Goal: Information Seeking & Learning: Check status

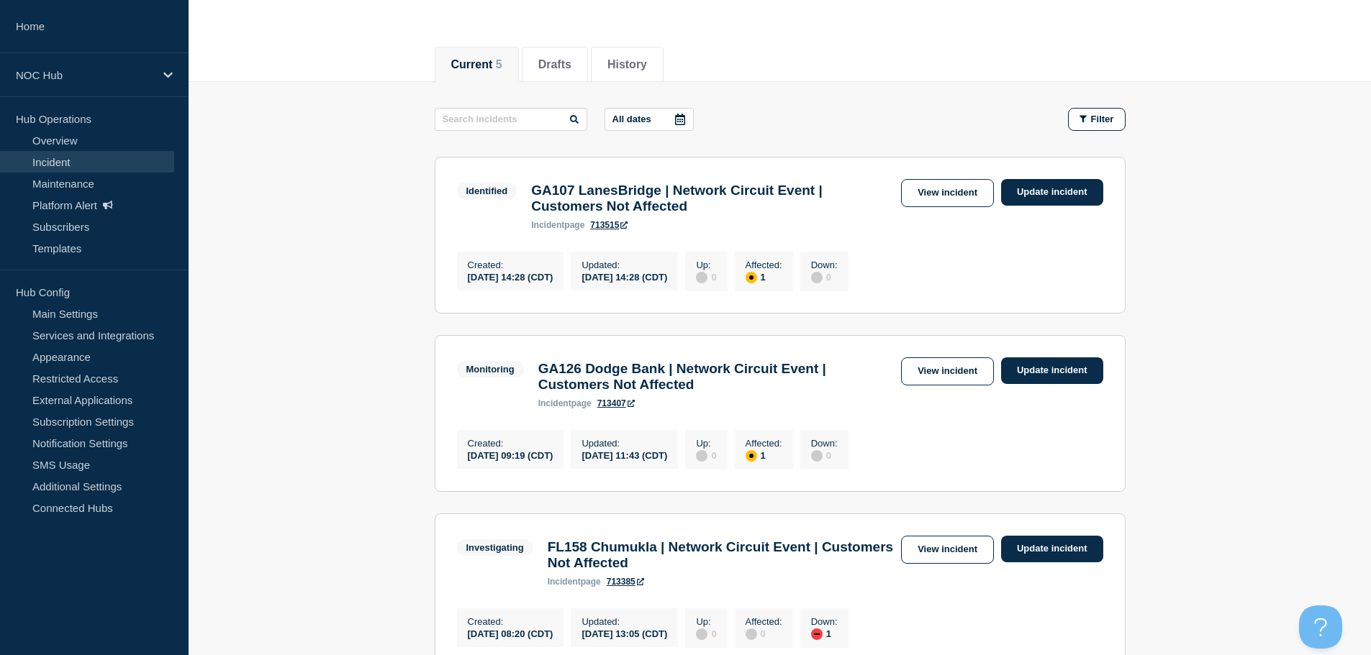
scroll to position [144, 0]
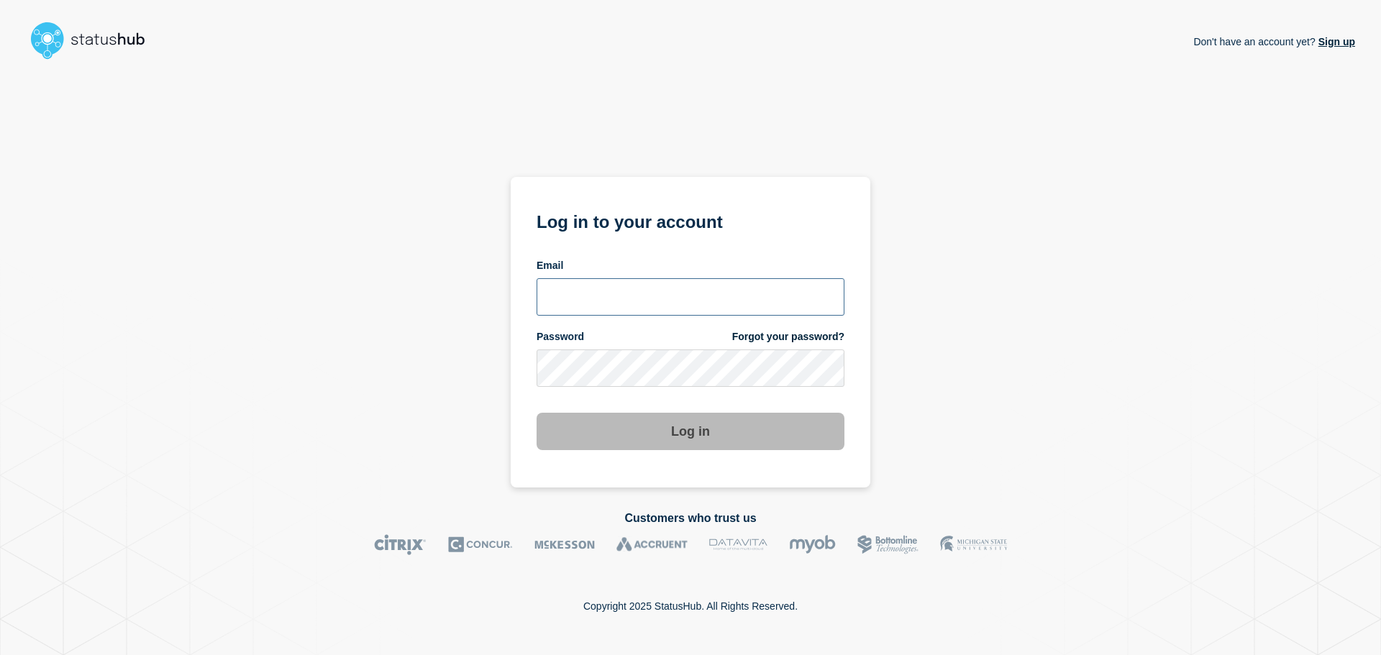
type input "xandra.martens@conexon.us"
click at [636, 441] on button "Log in" at bounding box center [691, 431] width 308 height 37
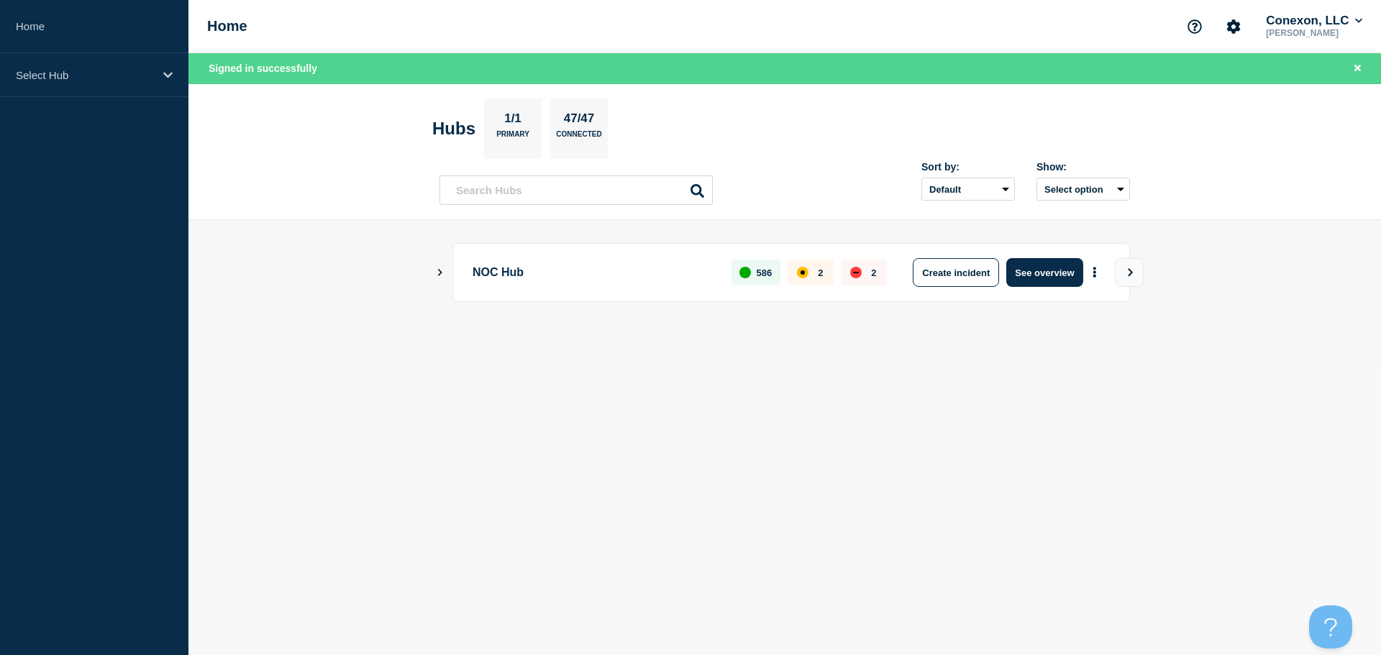
click at [1046, 288] on div "NOC Hub 586 2 2 Create incident See overview" at bounding box center [792, 272] width 678 height 59
click at [1048, 279] on button "See overview" at bounding box center [1045, 272] width 76 height 29
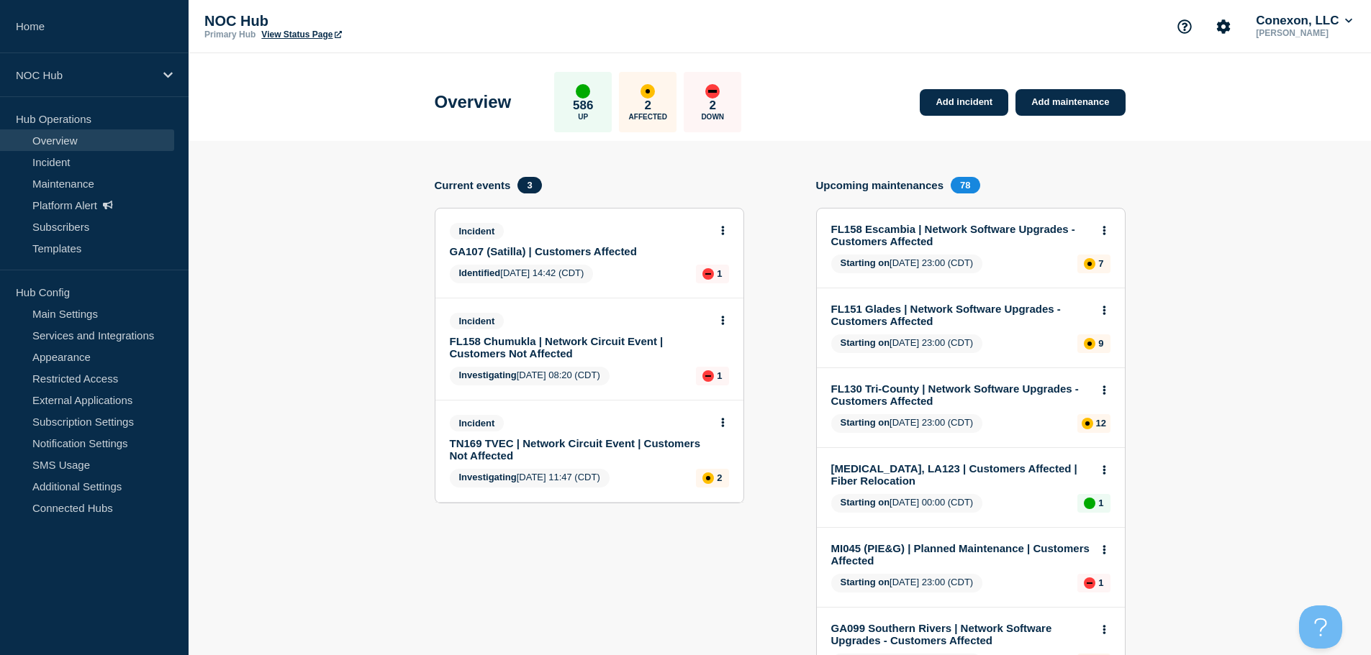
click at [519, 442] on link "TN169 TVEC | Network Circuit Event | Customers Not Affected" at bounding box center [580, 449] width 260 height 24
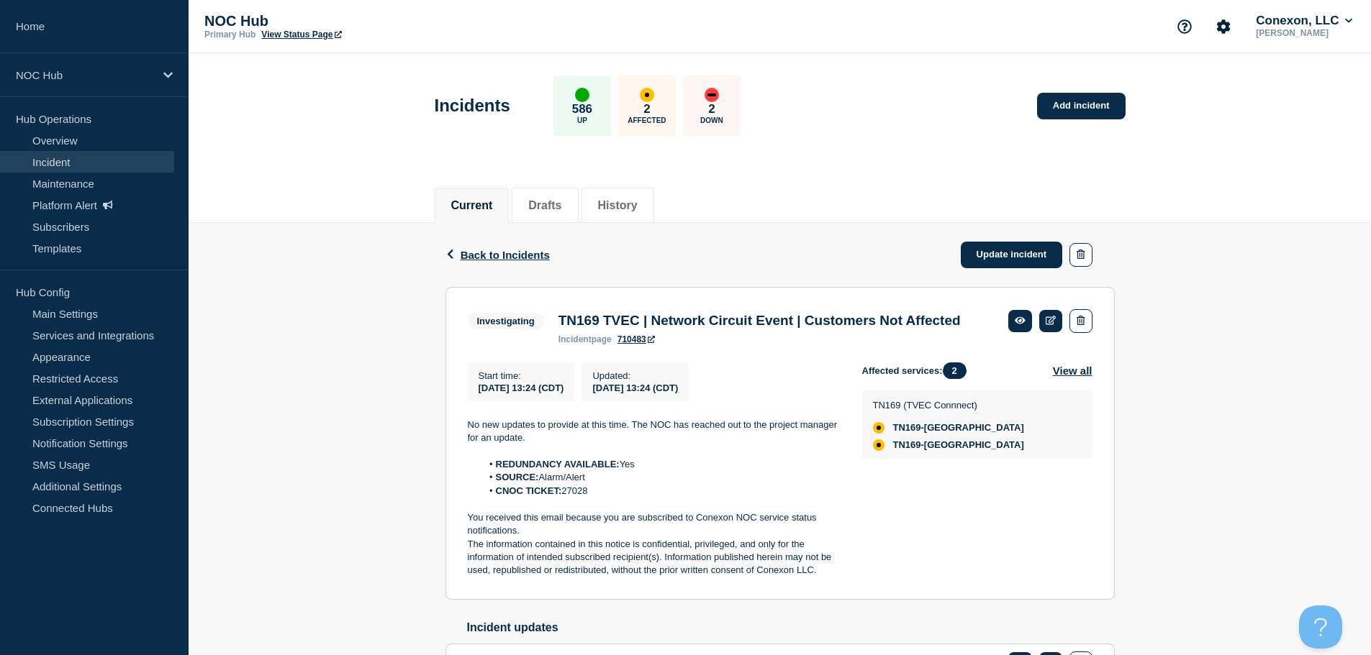
drag, startPoint x: 437, startPoint y: 348, endPoint x: 420, endPoint y: 353, distance: 18.0
